Goal: Transaction & Acquisition: Purchase product/service

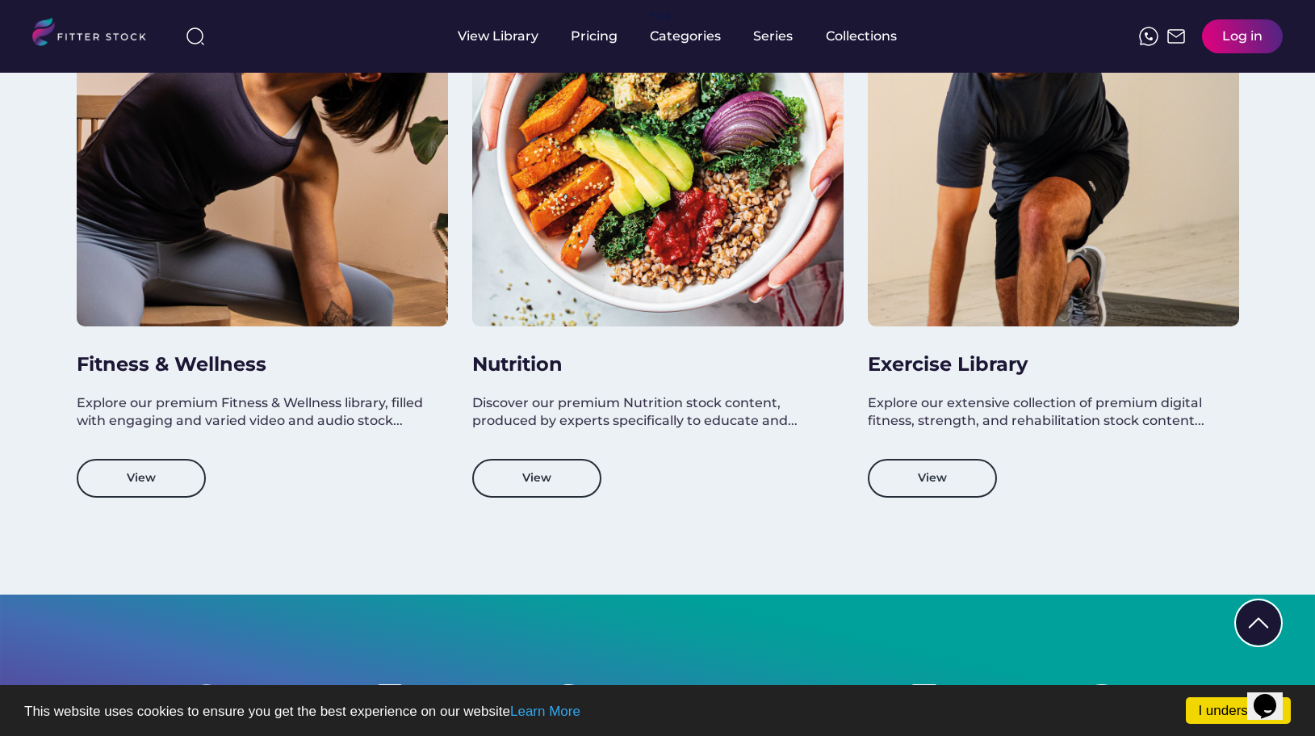
scroll to position [1729, 0]
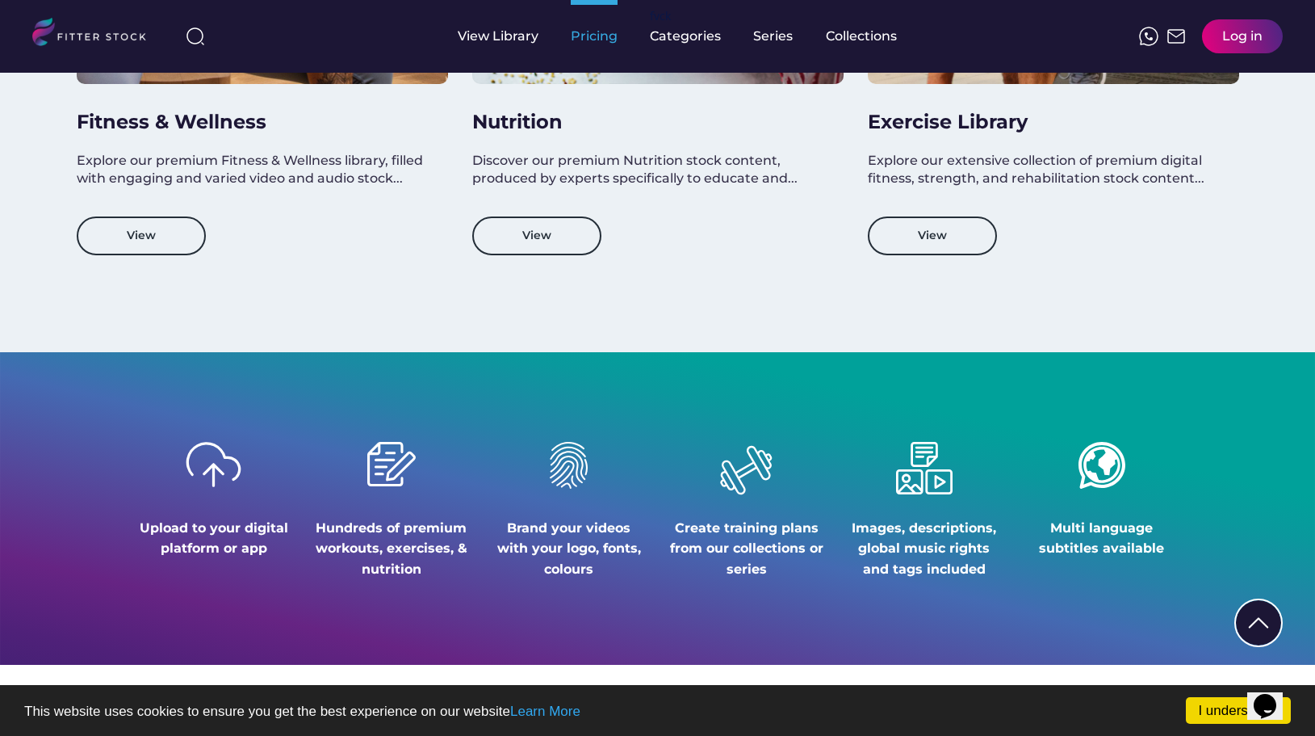
click at [593, 31] on div "Pricing" at bounding box center [594, 36] width 47 height 18
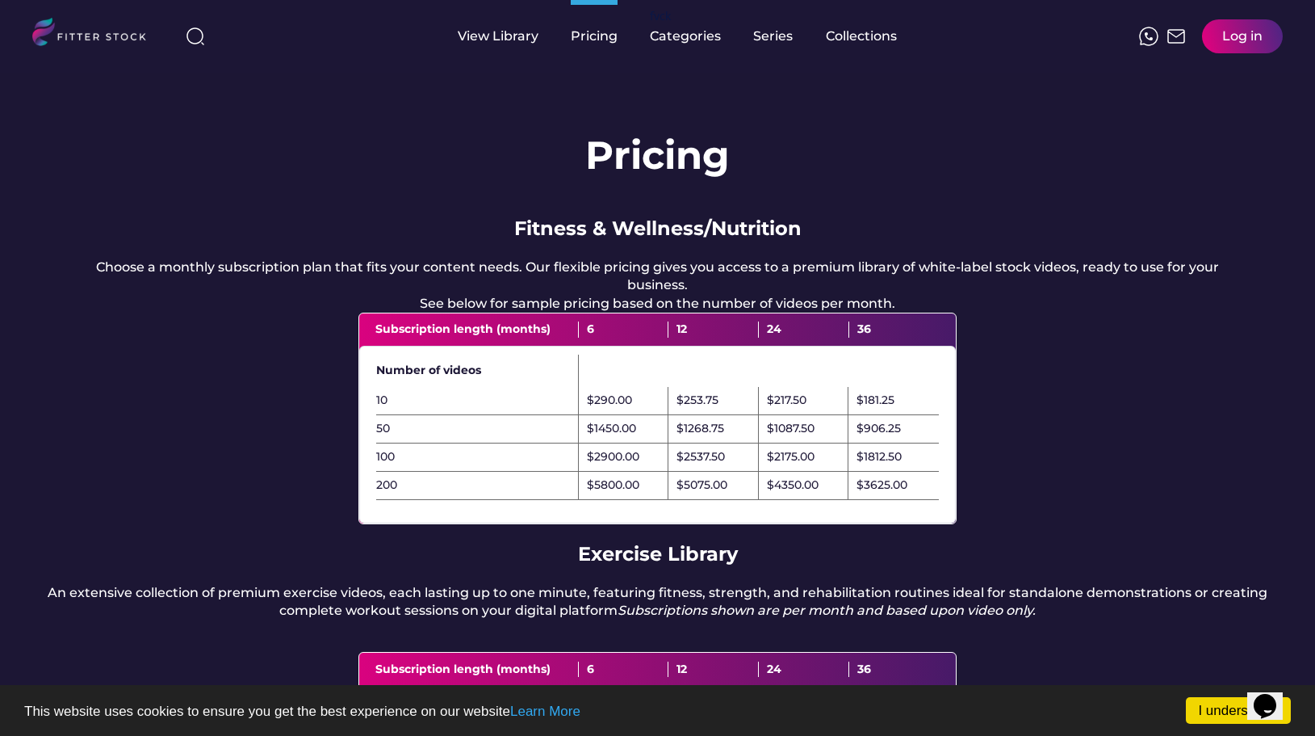
scroll to position [268, 0]
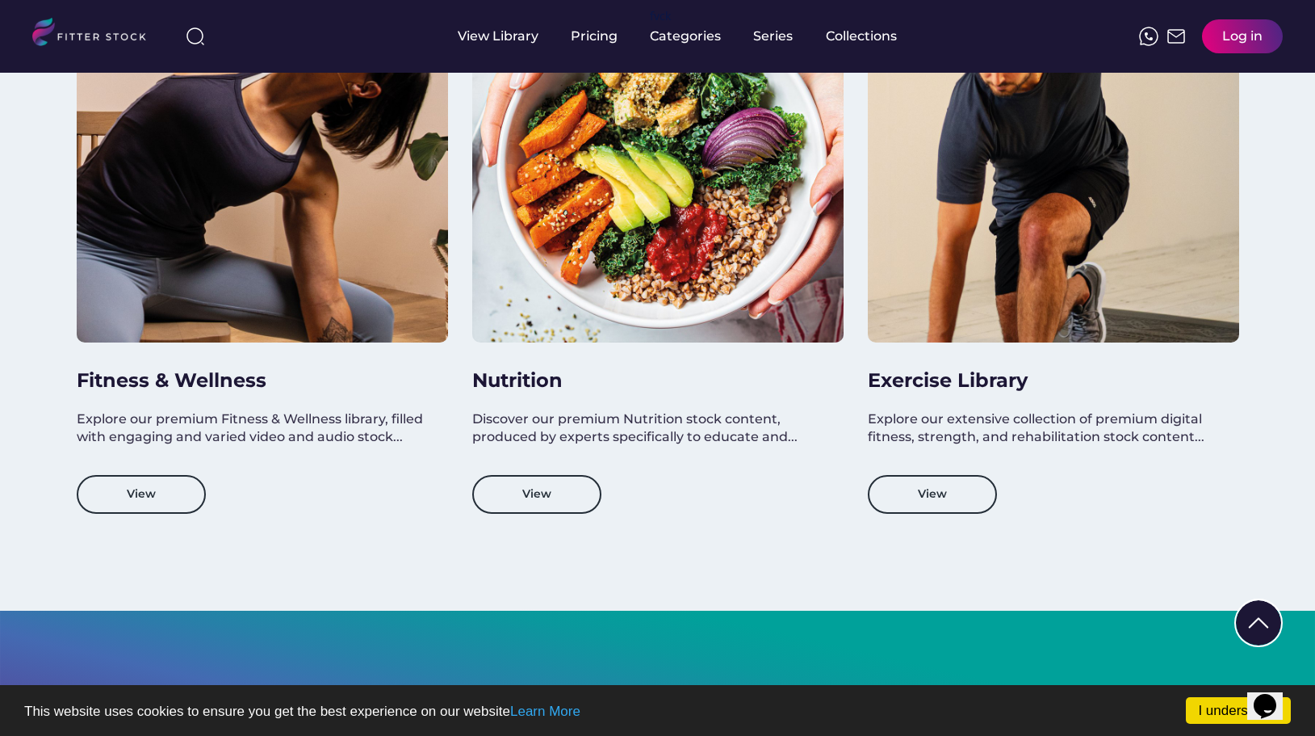
scroll to position [1655, 0]
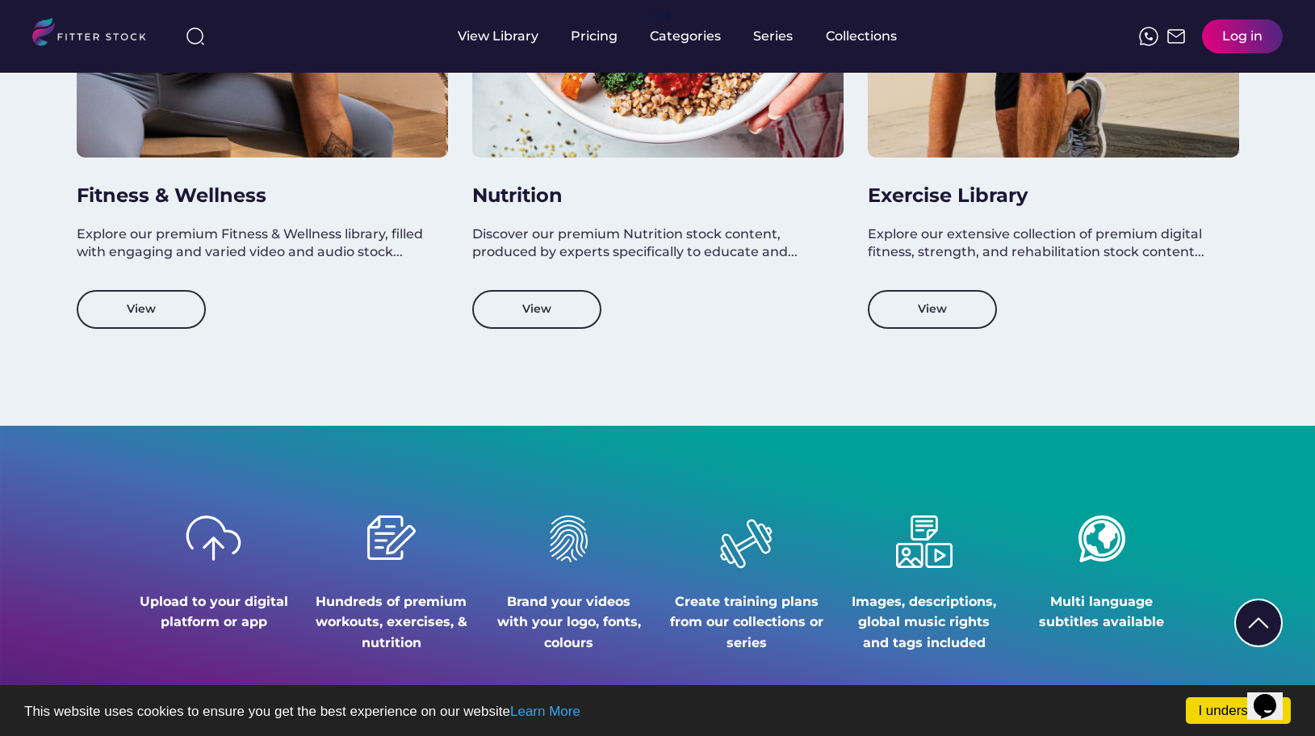
click at [948, 284] on div "Exercise Library Explore our extensive collection of premium digital fitness, s…" at bounding box center [1053, 57] width 371 height 543
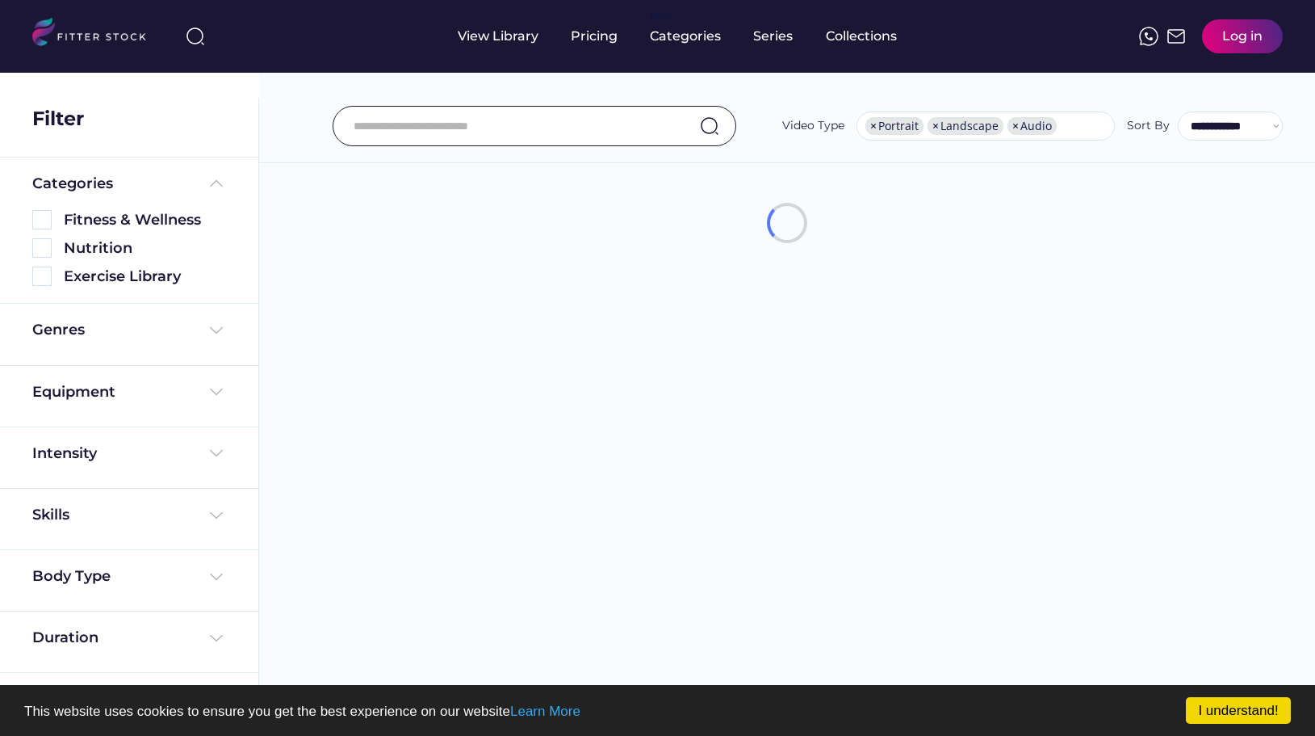
select select "**********"
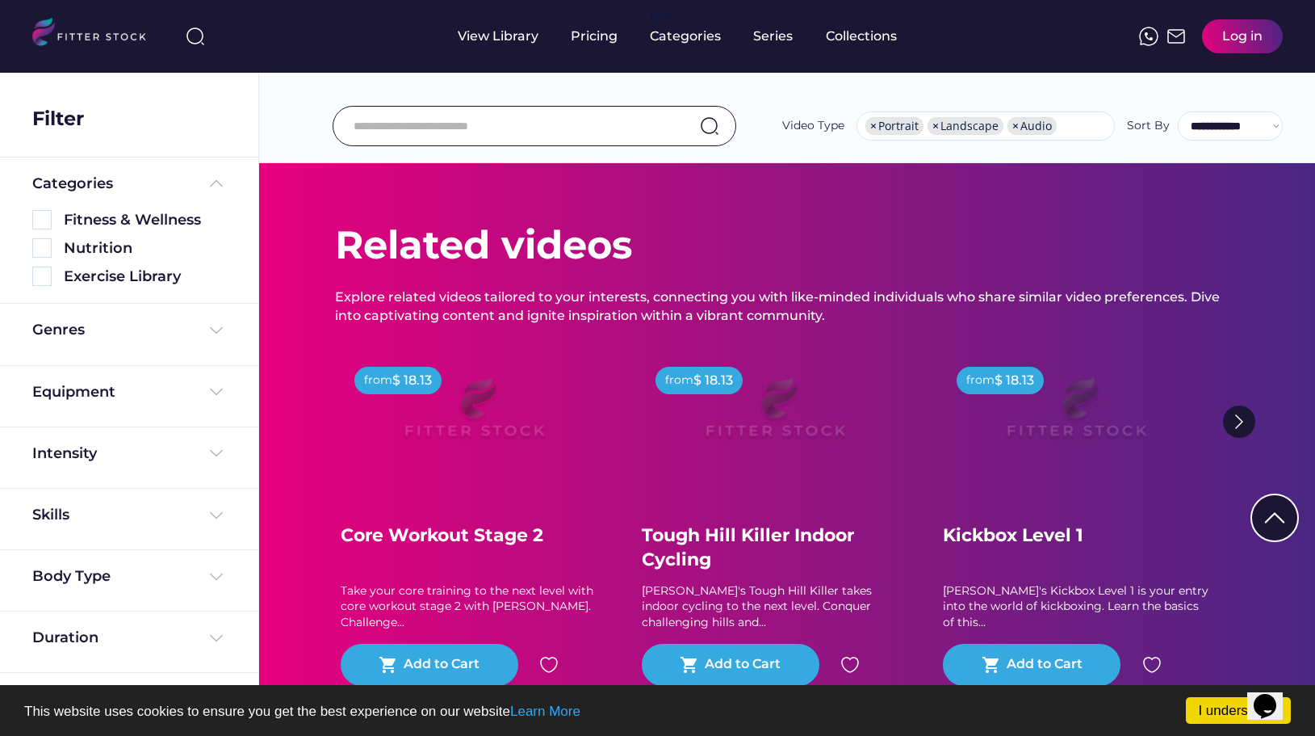
scroll to position [229, 0]
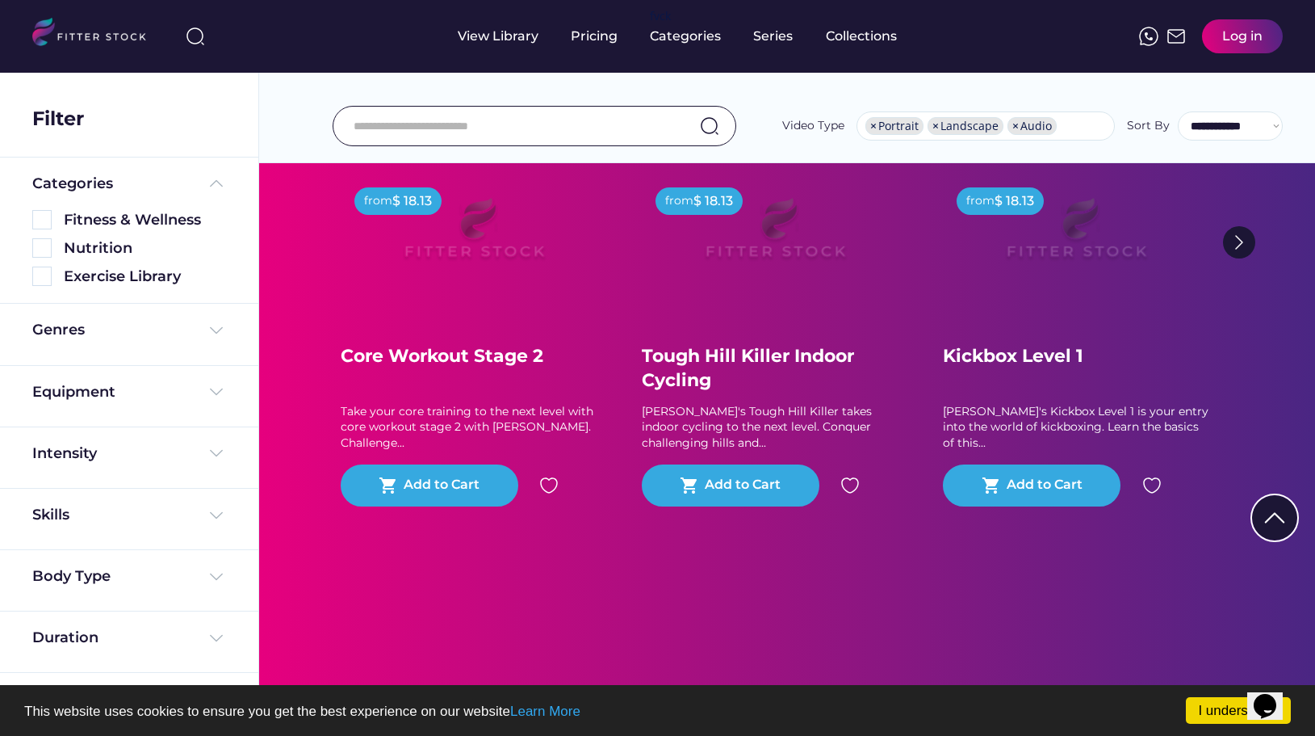
click at [207, 399] on img at bounding box center [216, 391] width 19 height 19
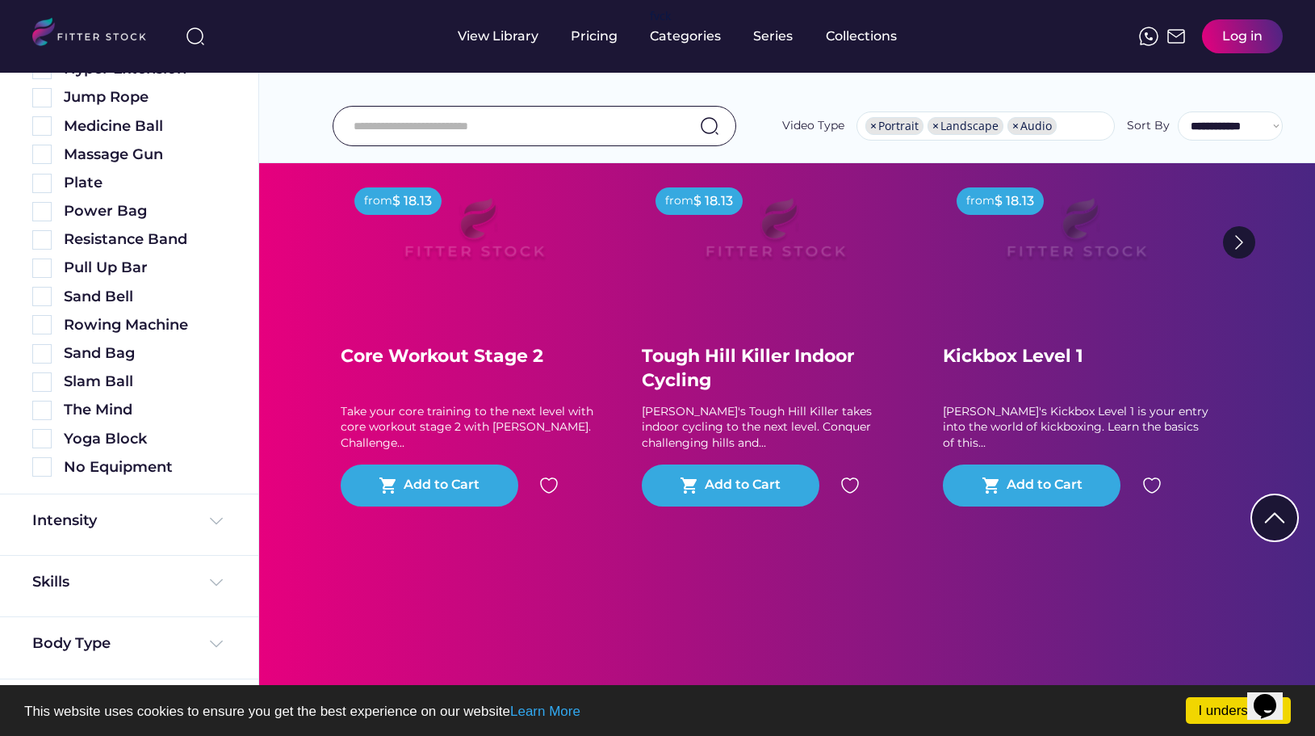
scroll to position [727, 0]
click at [207, 517] on img at bounding box center [216, 522] width 19 height 19
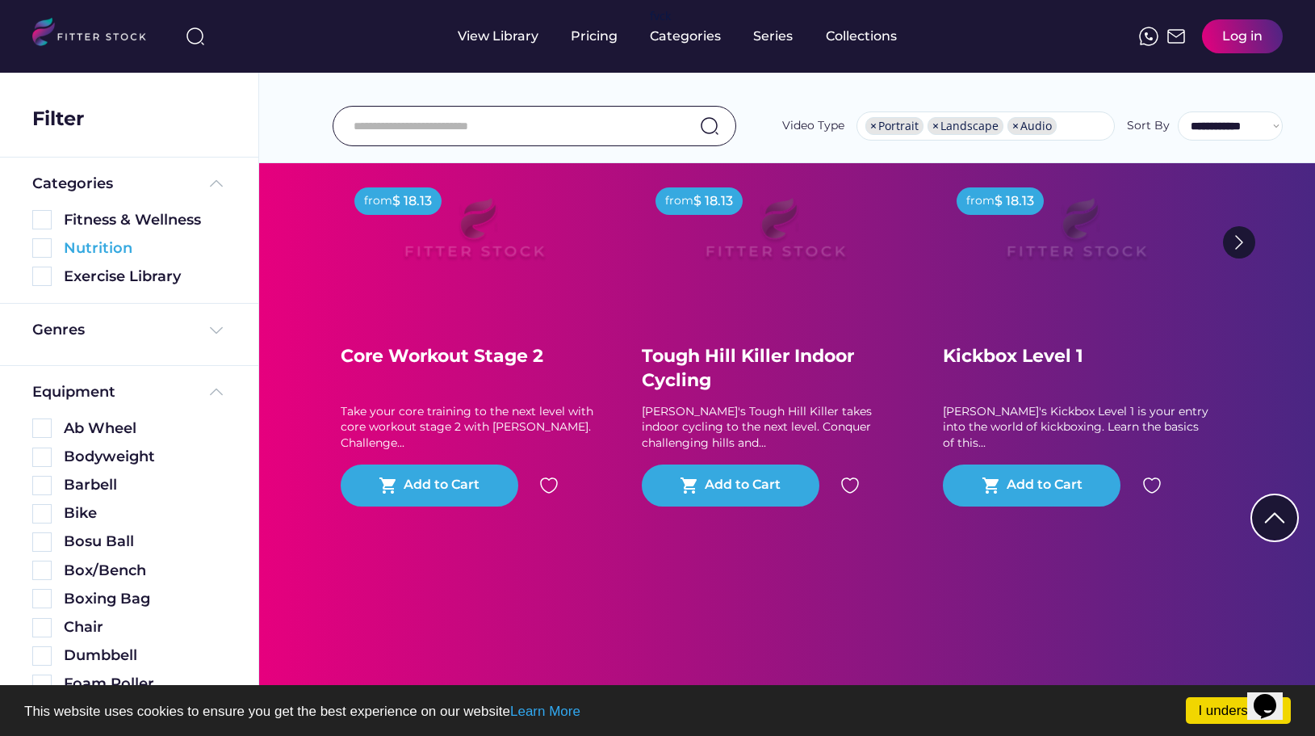
scroll to position [0, 0]
click at [207, 333] on img at bounding box center [216, 330] width 19 height 19
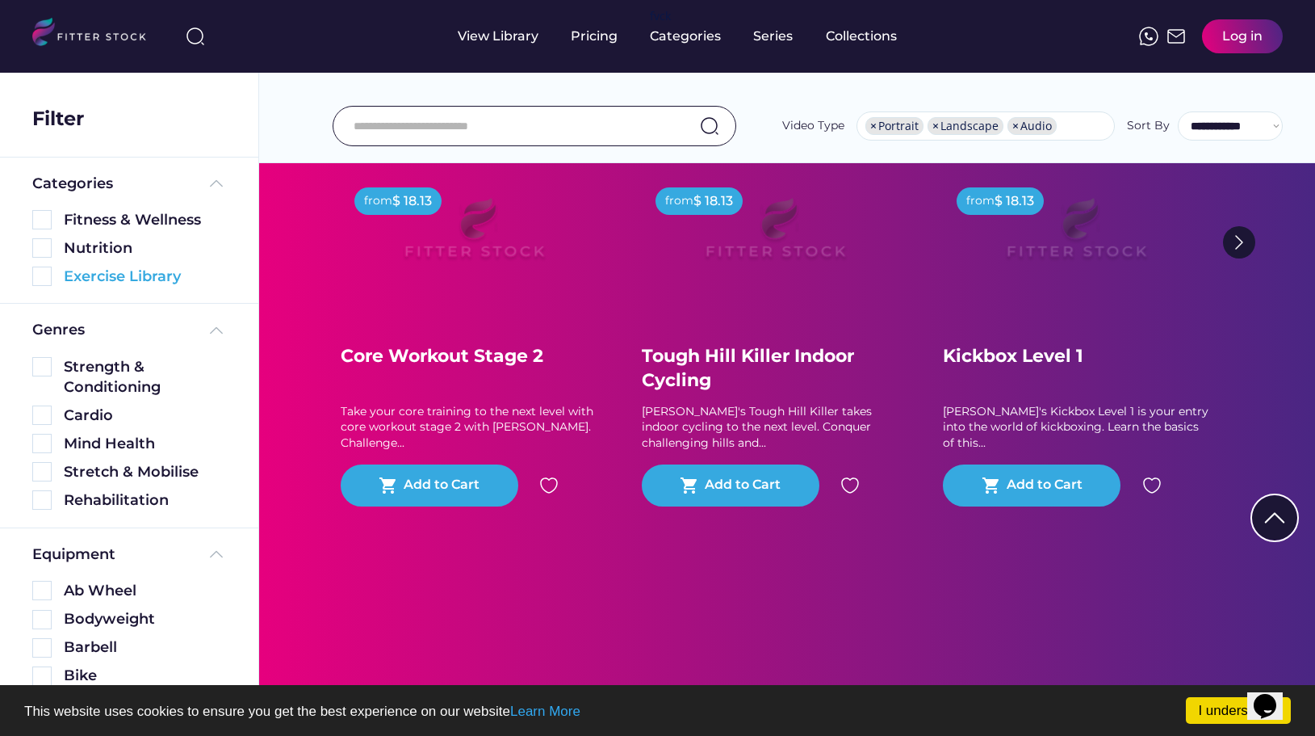
click at [147, 285] on div "Exercise Library" at bounding box center [145, 276] width 162 height 20
click at [45, 281] on img at bounding box center [41, 275] width 19 height 19
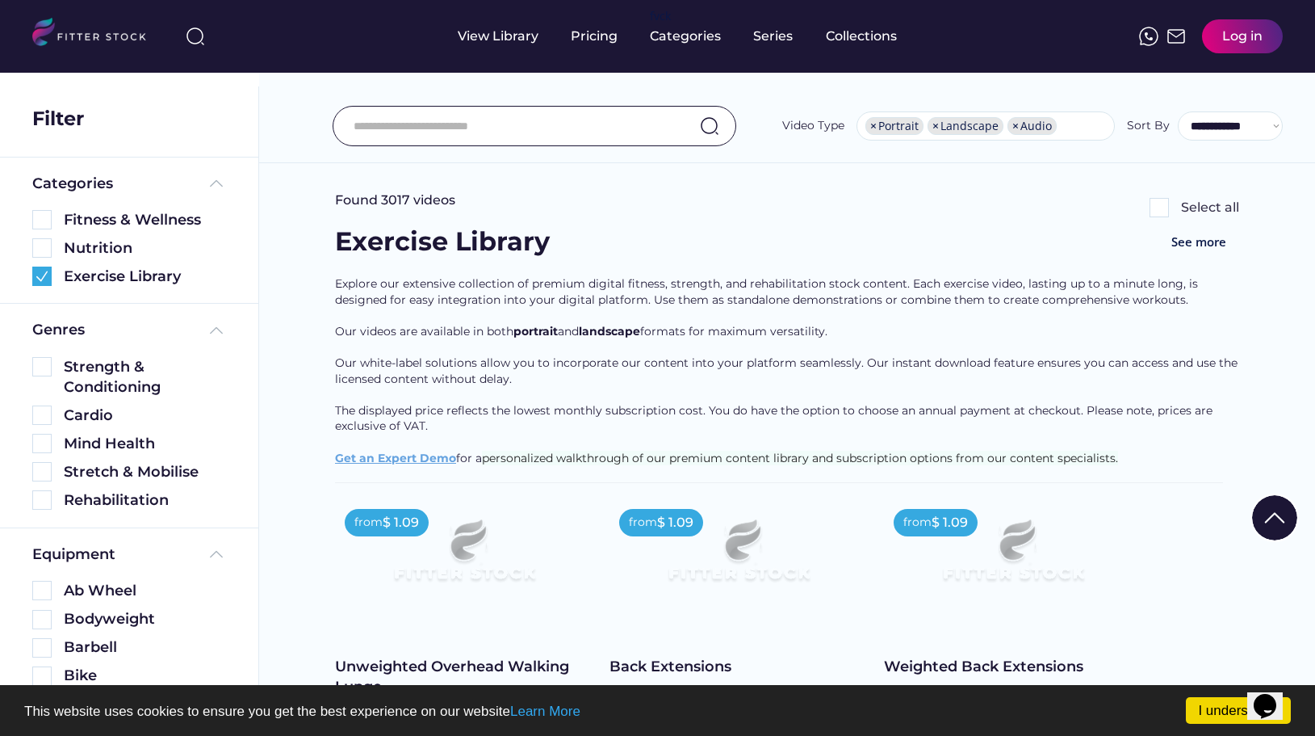
scroll to position [216, 0]
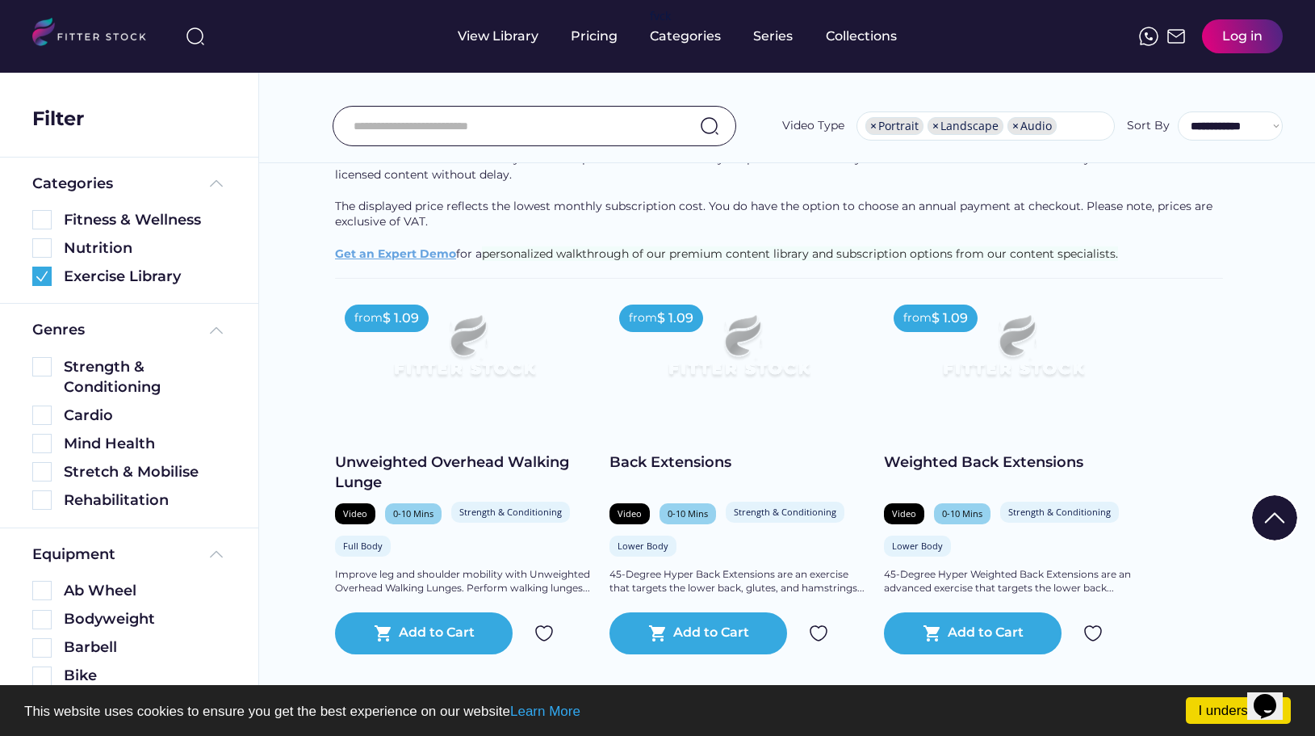
click at [706, 616] on div "shopping_cart Add to Cart" at bounding box center [699, 633] width 178 height 42
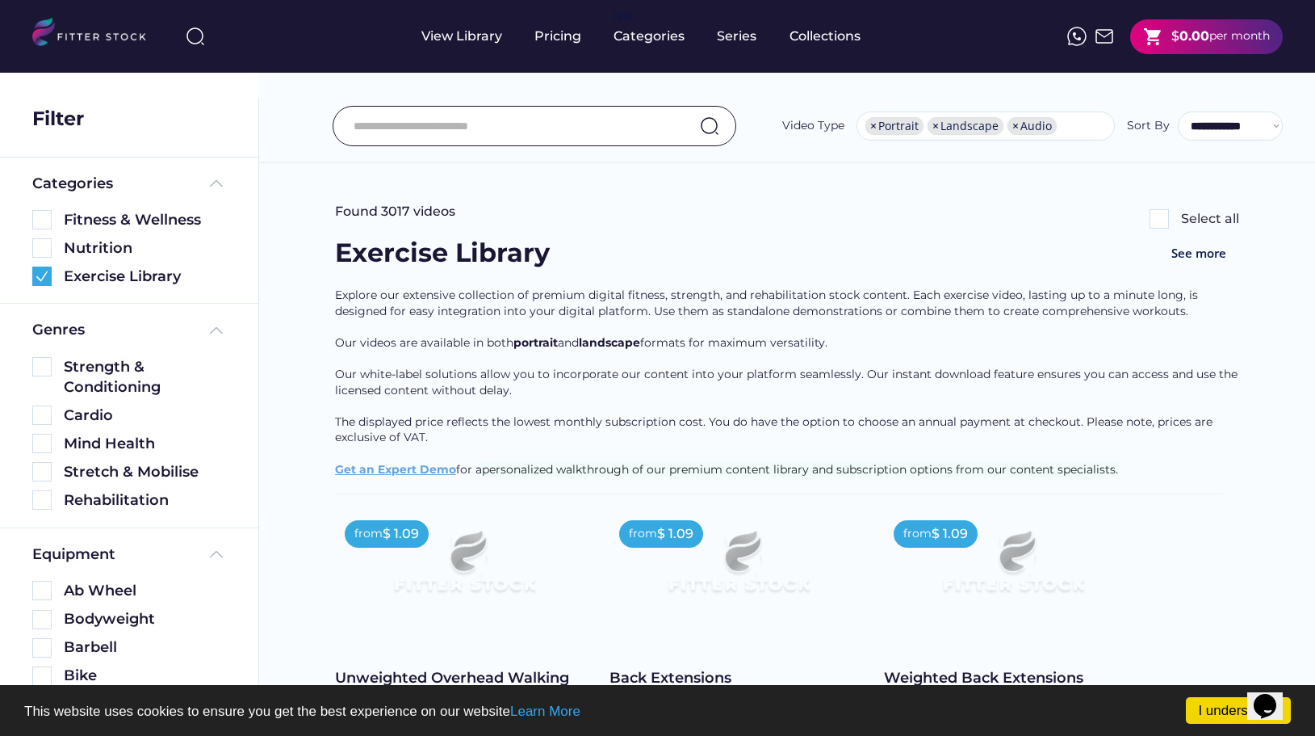
scroll to position [0, 0]
click at [1072, 130] on ul "× Portrait × Landscape × Audio" at bounding box center [986, 126] width 257 height 26
type input "***"
click at [1039, 215] on div "Found 3017 videos Select all" at bounding box center [787, 219] width 904 height 32
